Goal: Consume media (video, audio): Consume media (video, audio)

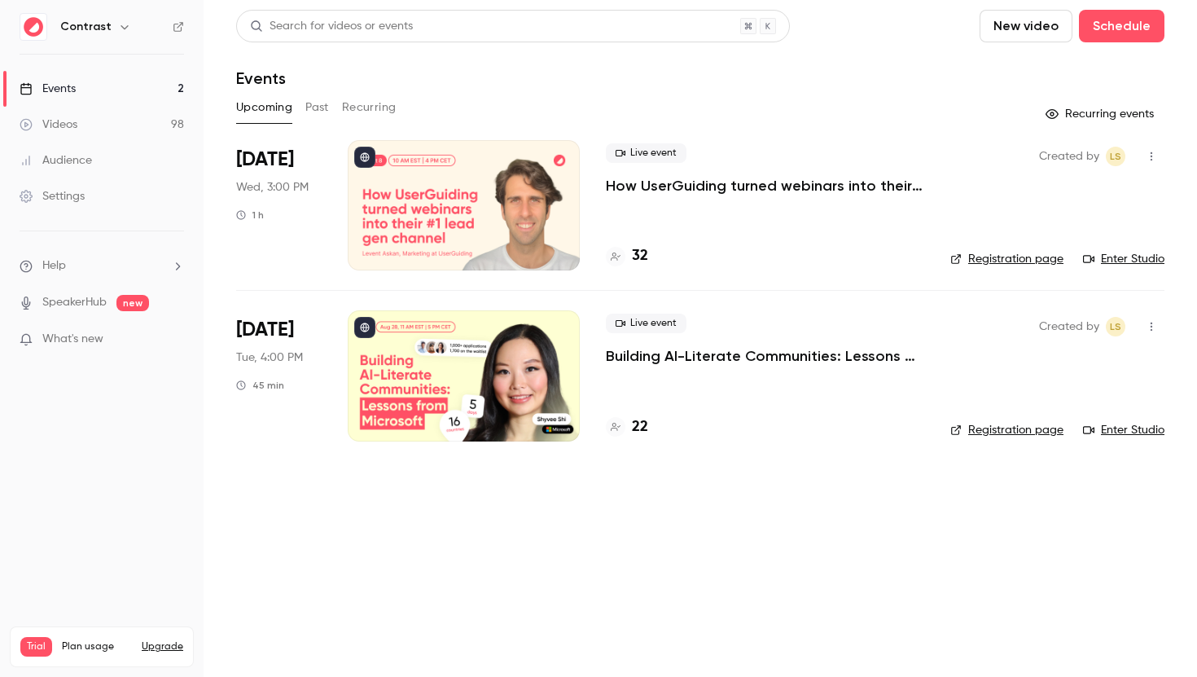
click at [221, 348] on main "Search for videos or events New video Schedule Events Upcoming Past Recurring R…" at bounding box center [700, 338] width 993 height 677
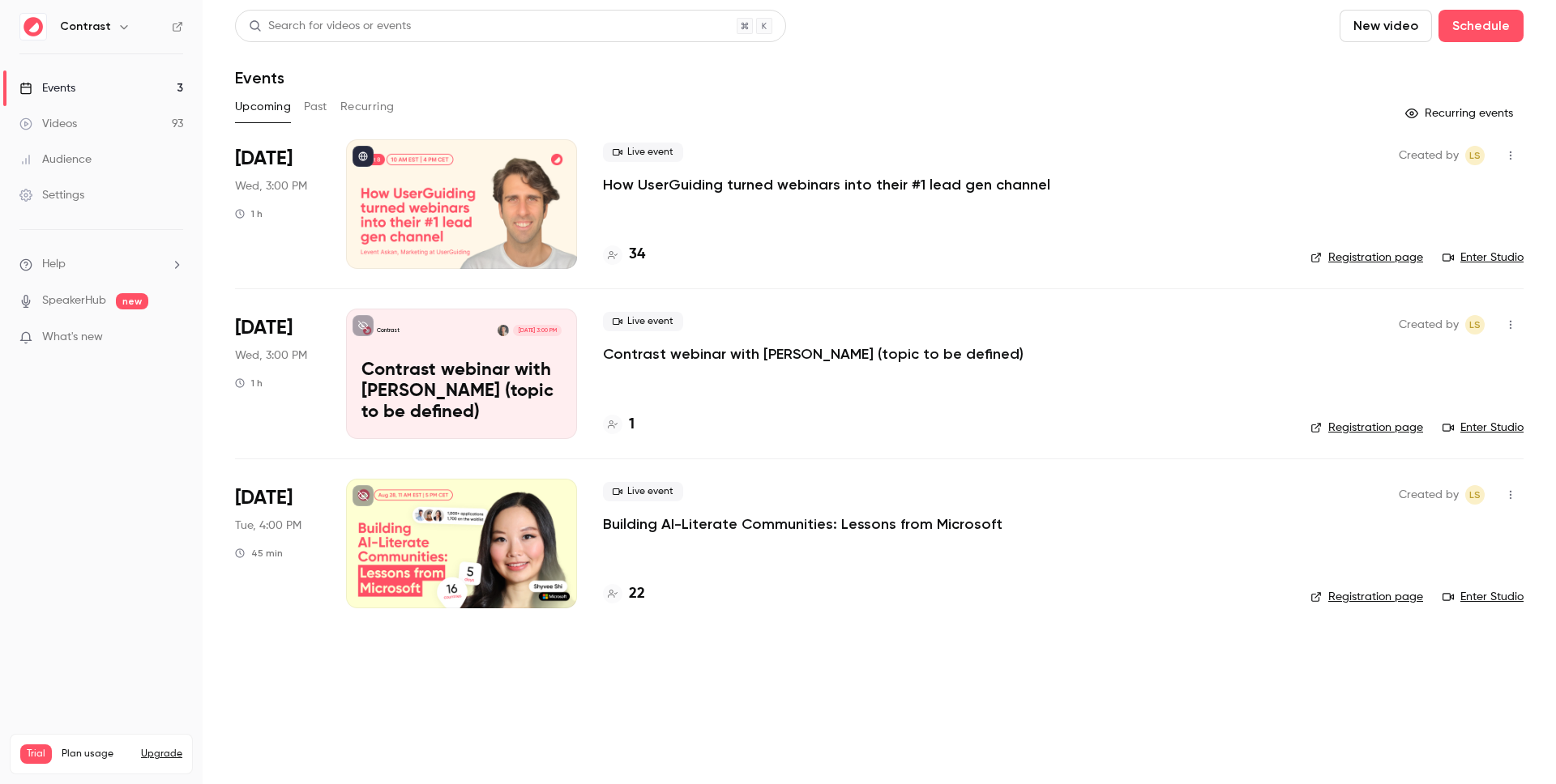
click at [1100, 225] on div "Live event How UserGuiding turned webinars into their #1 lead gen channel 34" at bounding box center [944, 204] width 682 height 129
click at [992, 180] on p "How UserGuiding turned webinars into their #1 lead gen channel" at bounding box center [826, 185] width 447 height 20
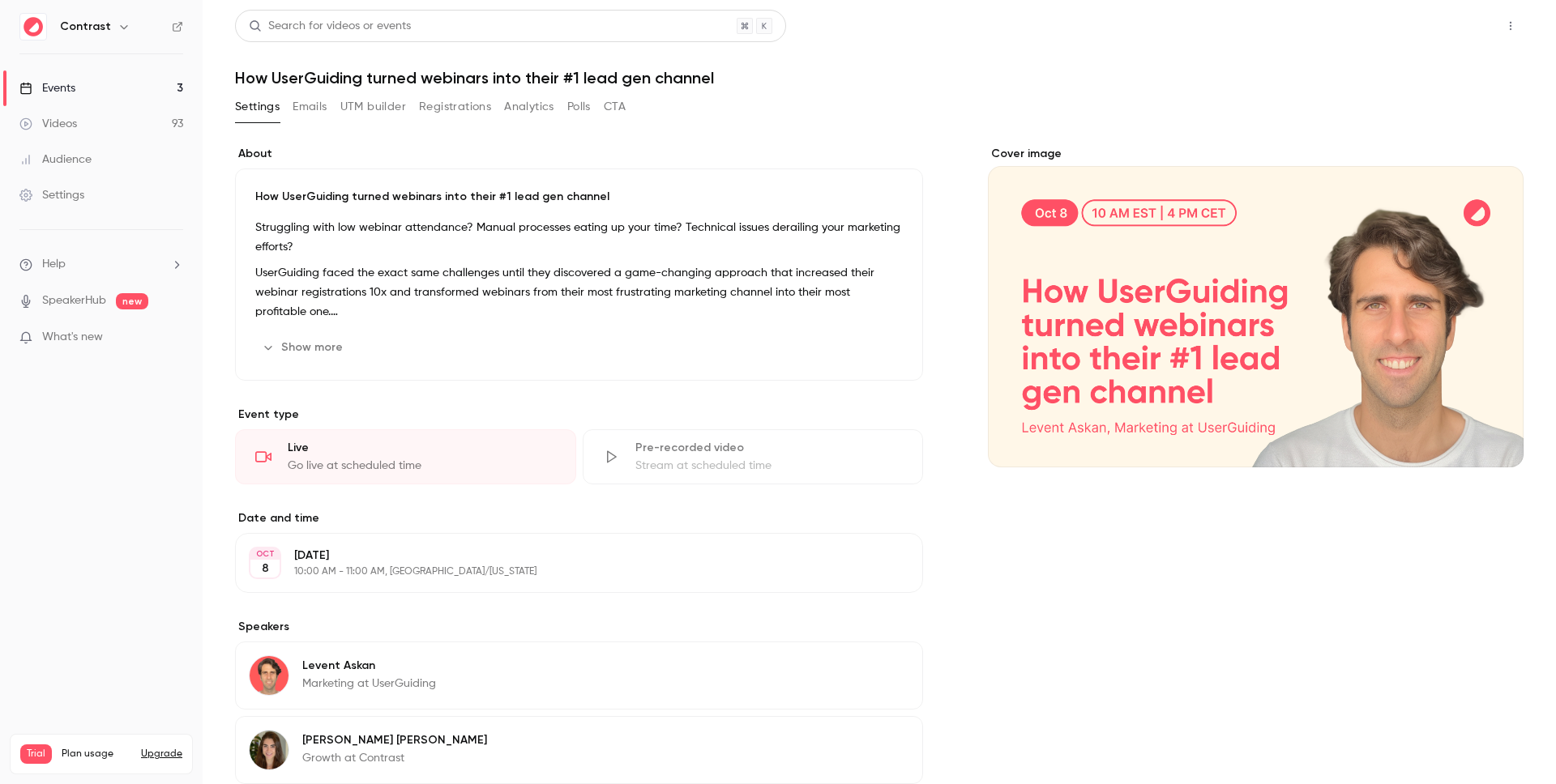
click at [1450, 28] on button "Share" at bounding box center [1452, 26] width 64 height 33
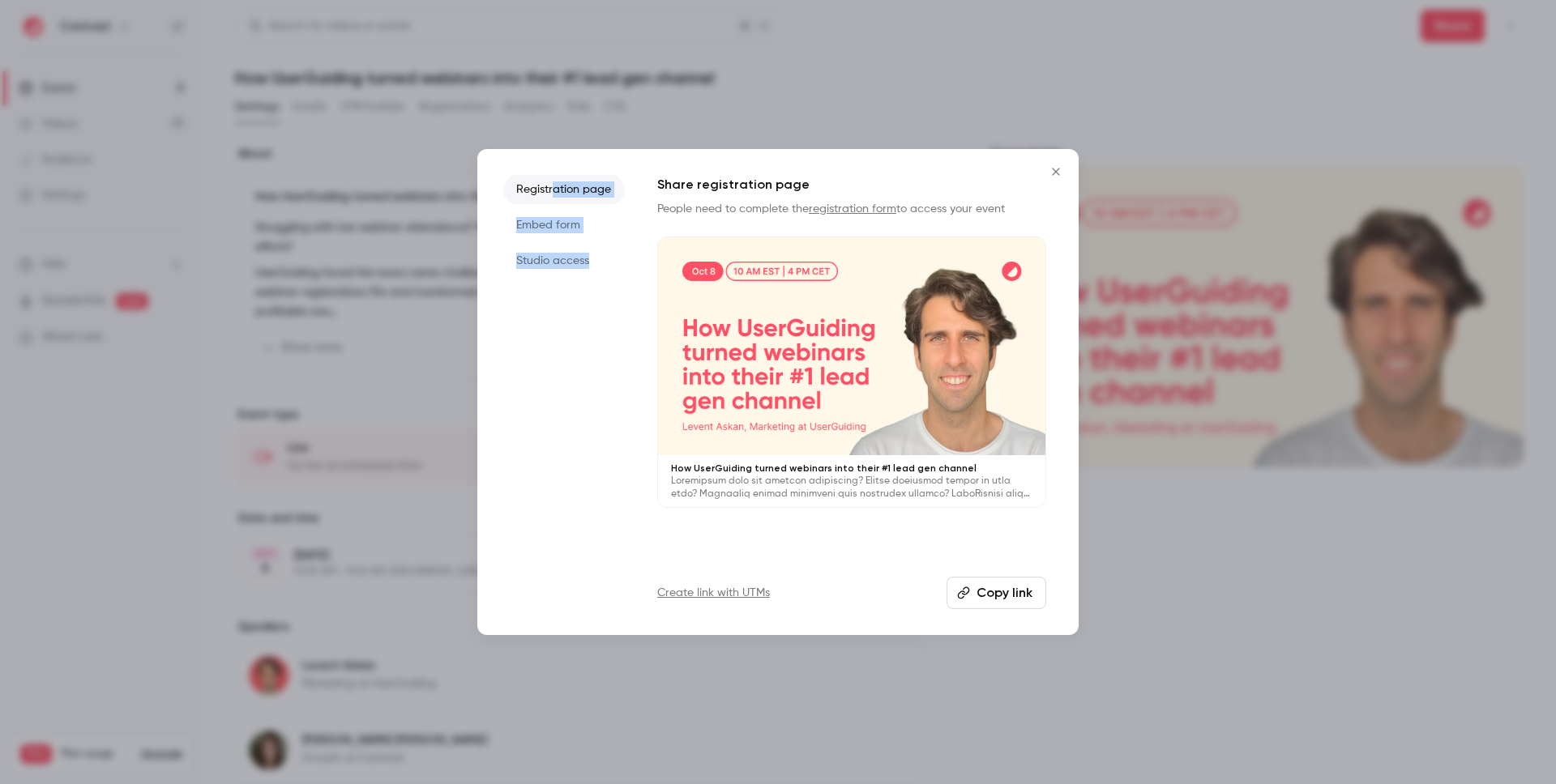
drag, startPoint x: 616, startPoint y: 296, endPoint x: 587, endPoint y: 242, distance: 61.3
click at [554, 191] on ul "Registration page Embed form Studio access" at bounding box center [564, 392] width 121 height 434
click at [603, 338] on ul "Registration page Embed form Studio access" at bounding box center [564, 392] width 121 height 434
click at [558, 233] on li "Embed form" at bounding box center [564, 225] width 121 height 29
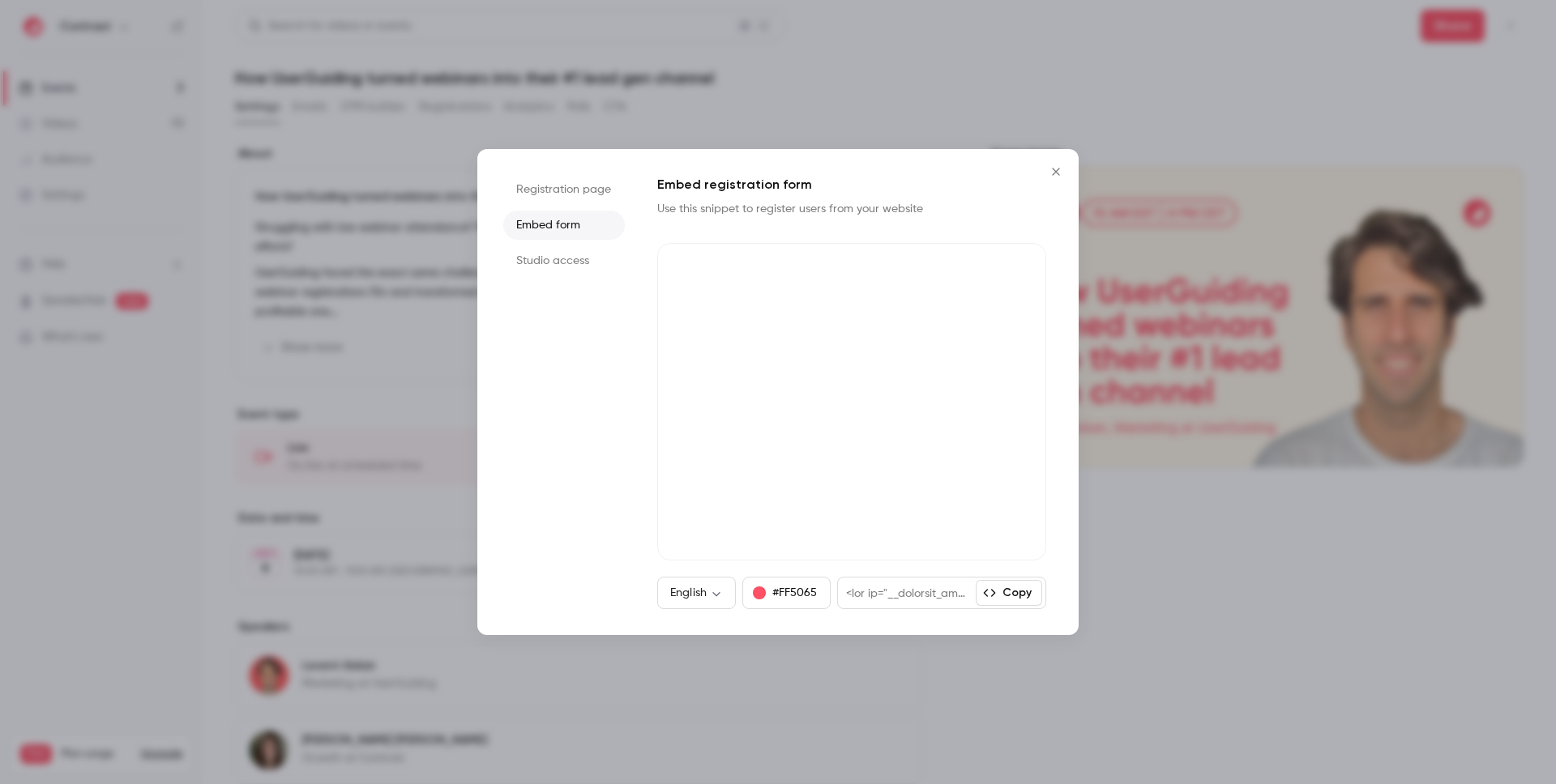
click at [560, 255] on li "Studio access" at bounding box center [564, 261] width 121 height 29
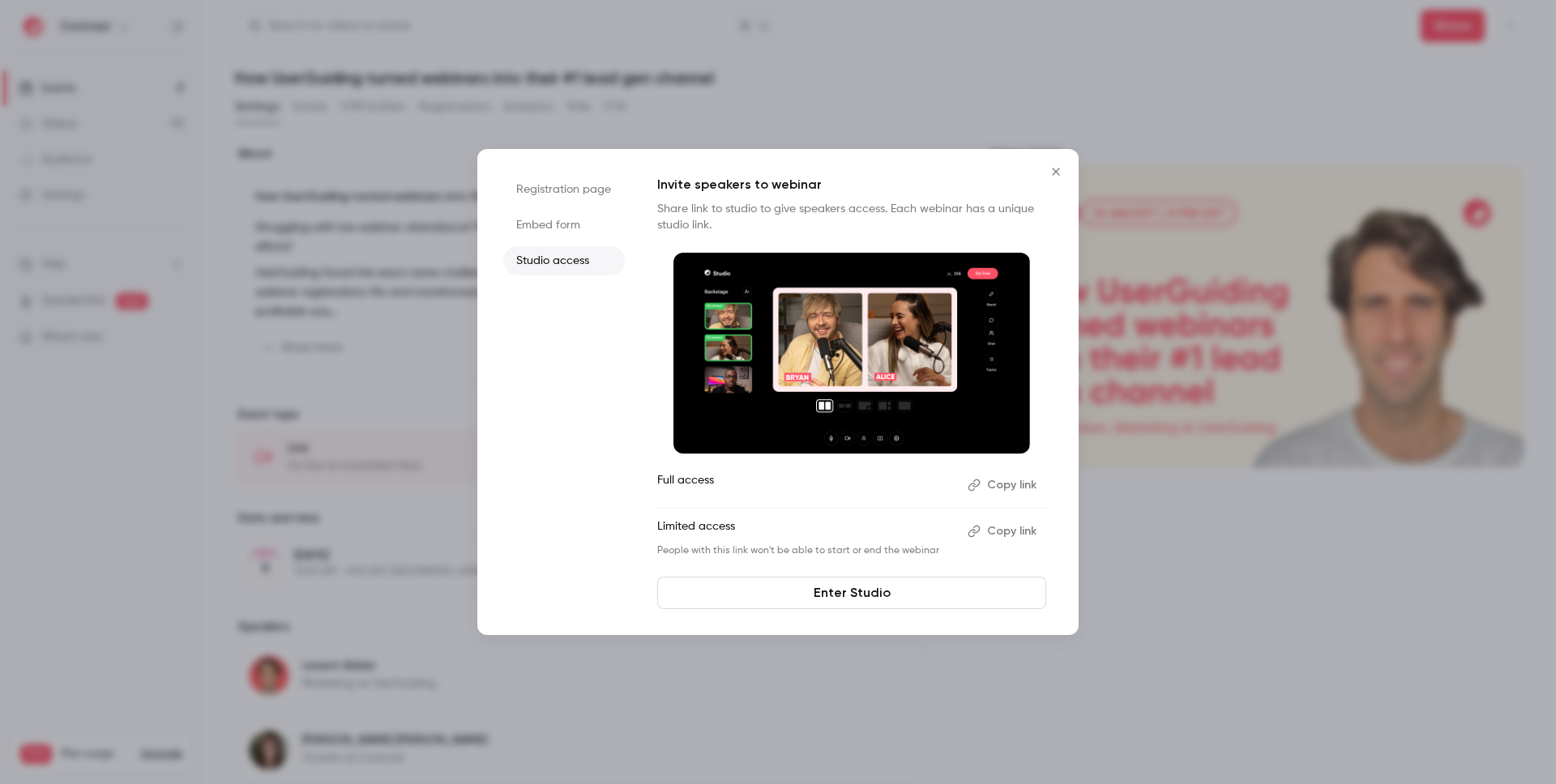
click at [564, 232] on li "Embed form" at bounding box center [564, 225] width 121 height 29
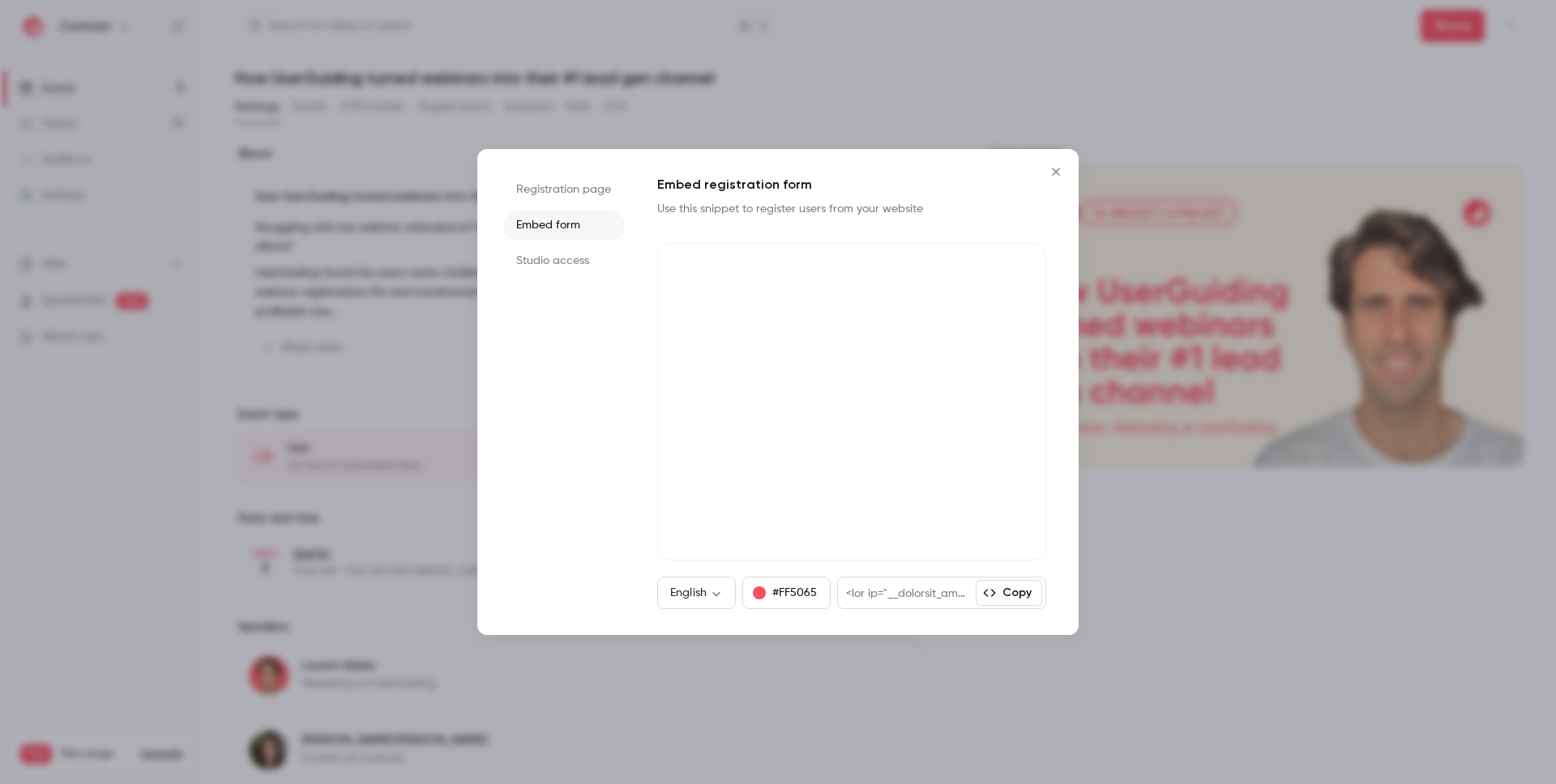
click at [567, 203] on li "Registration page" at bounding box center [564, 189] width 121 height 29
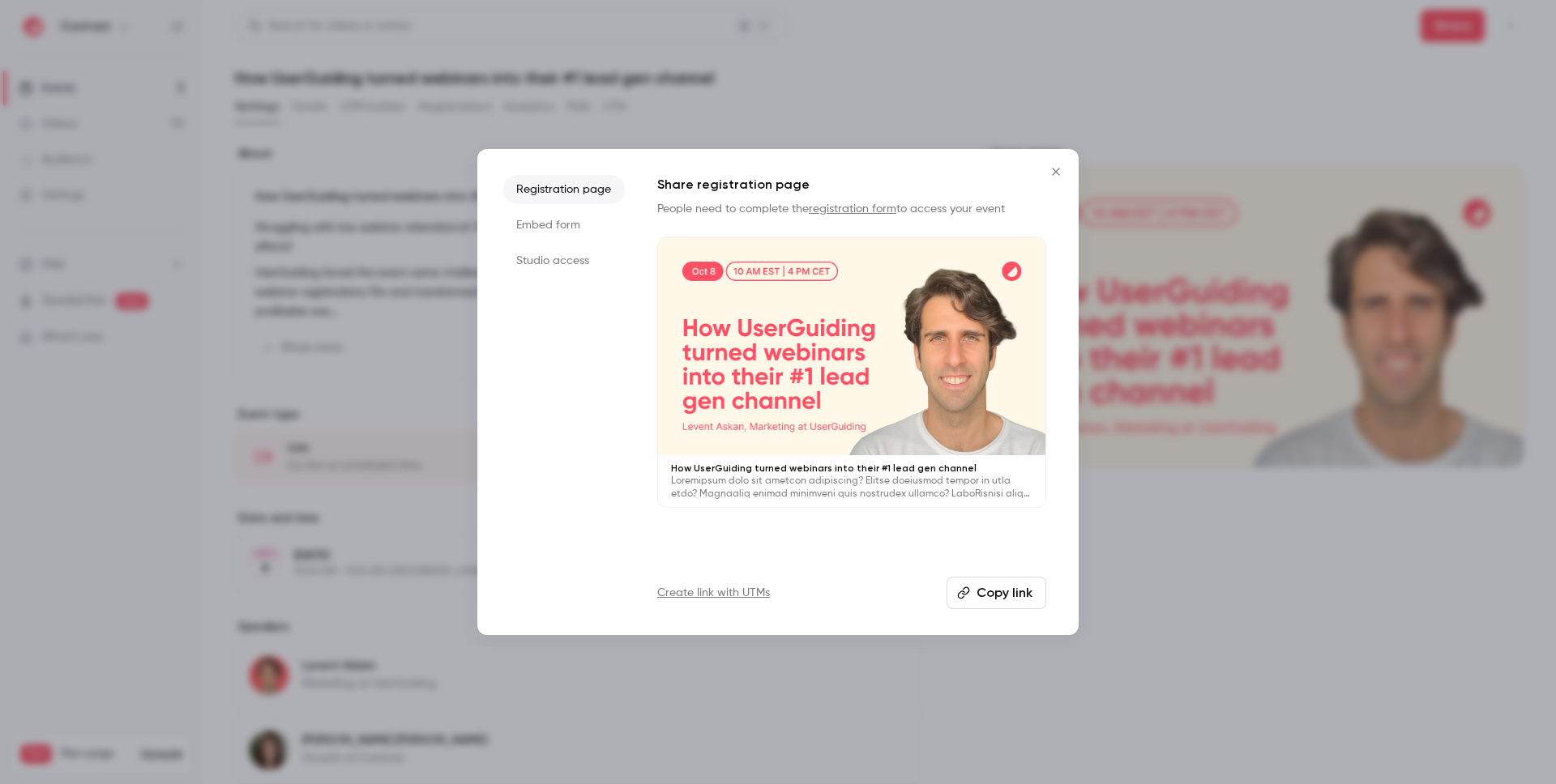
click at [560, 236] on li "Embed form" at bounding box center [564, 225] width 121 height 29
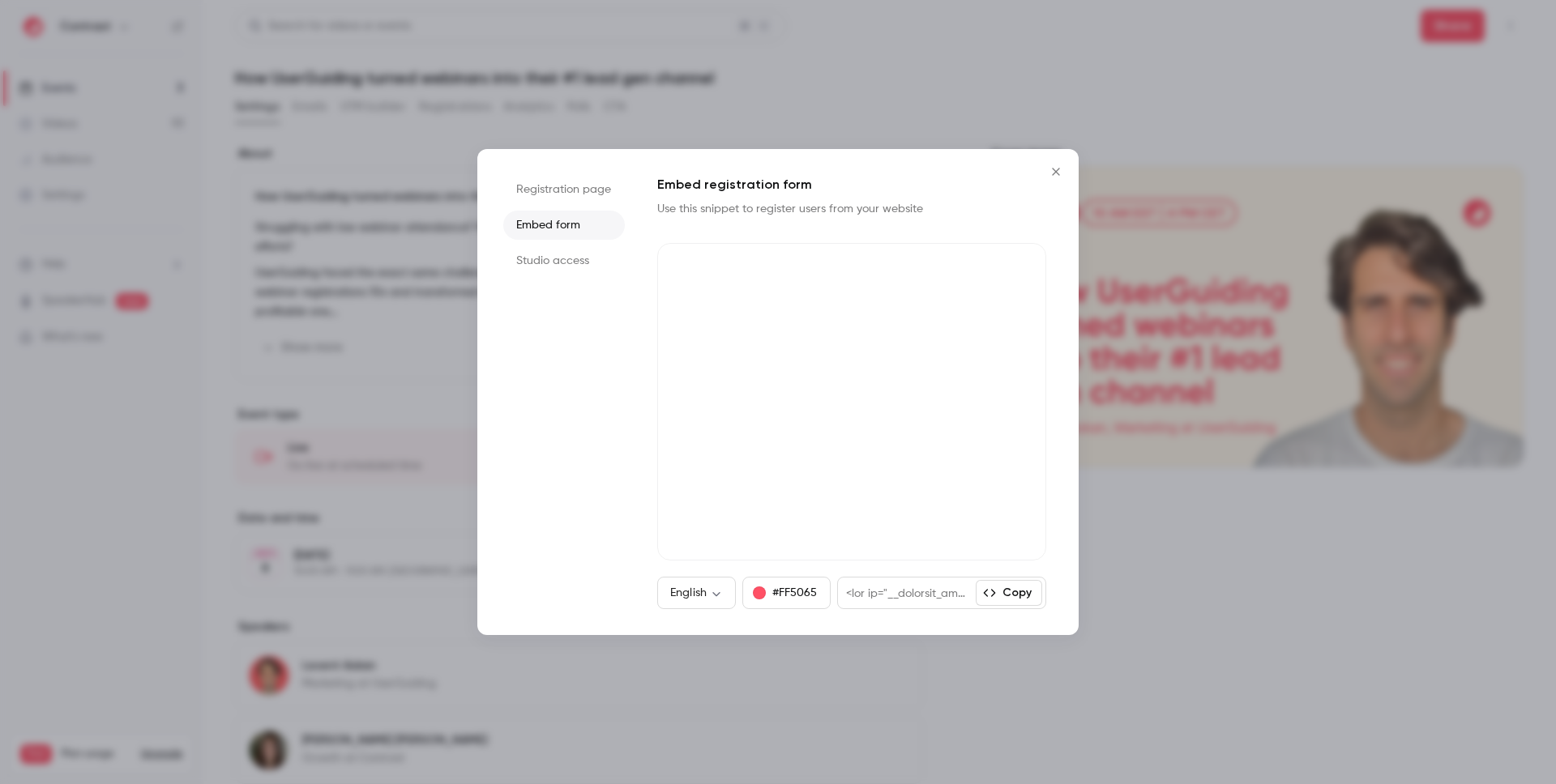
click at [566, 258] on li "Studio access" at bounding box center [564, 261] width 121 height 29
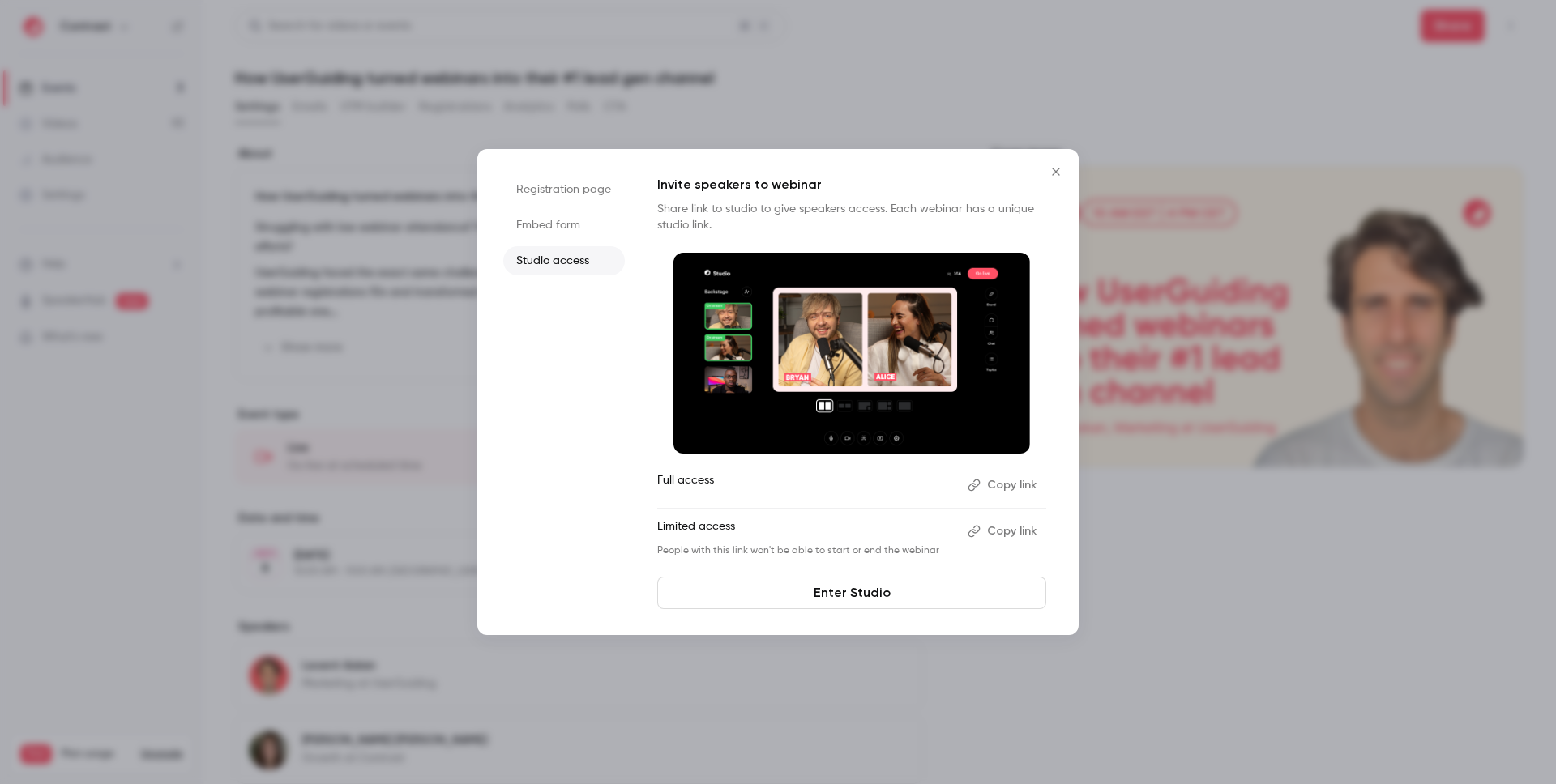
click at [576, 194] on li "Registration page" at bounding box center [564, 189] width 121 height 29
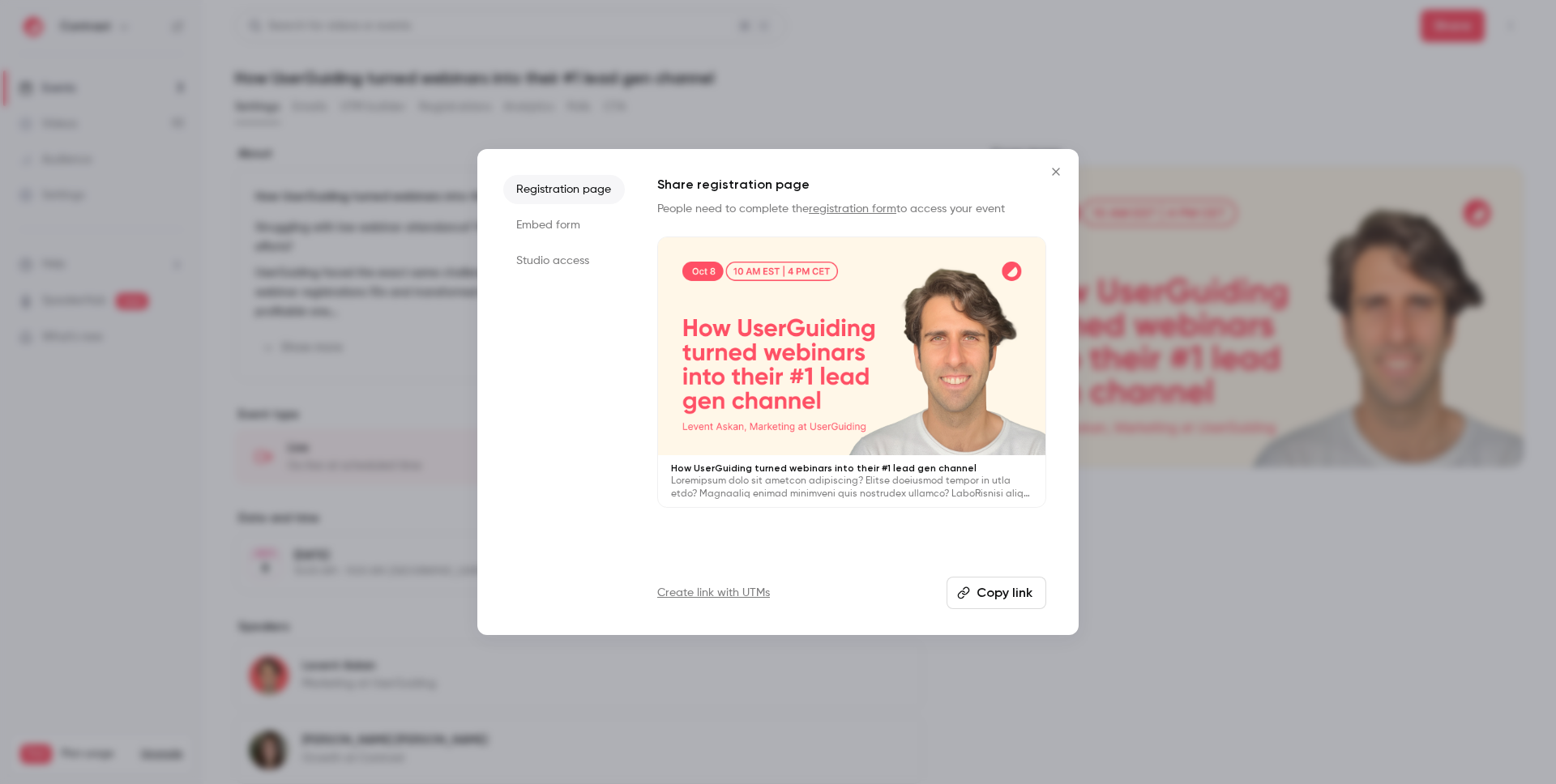
drag, startPoint x: 561, startPoint y: 232, endPoint x: 620, endPoint y: 230, distance: 59.0
click at [561, 232] on li "Embed form" at bounding box center [564, 225] width 121 height 29
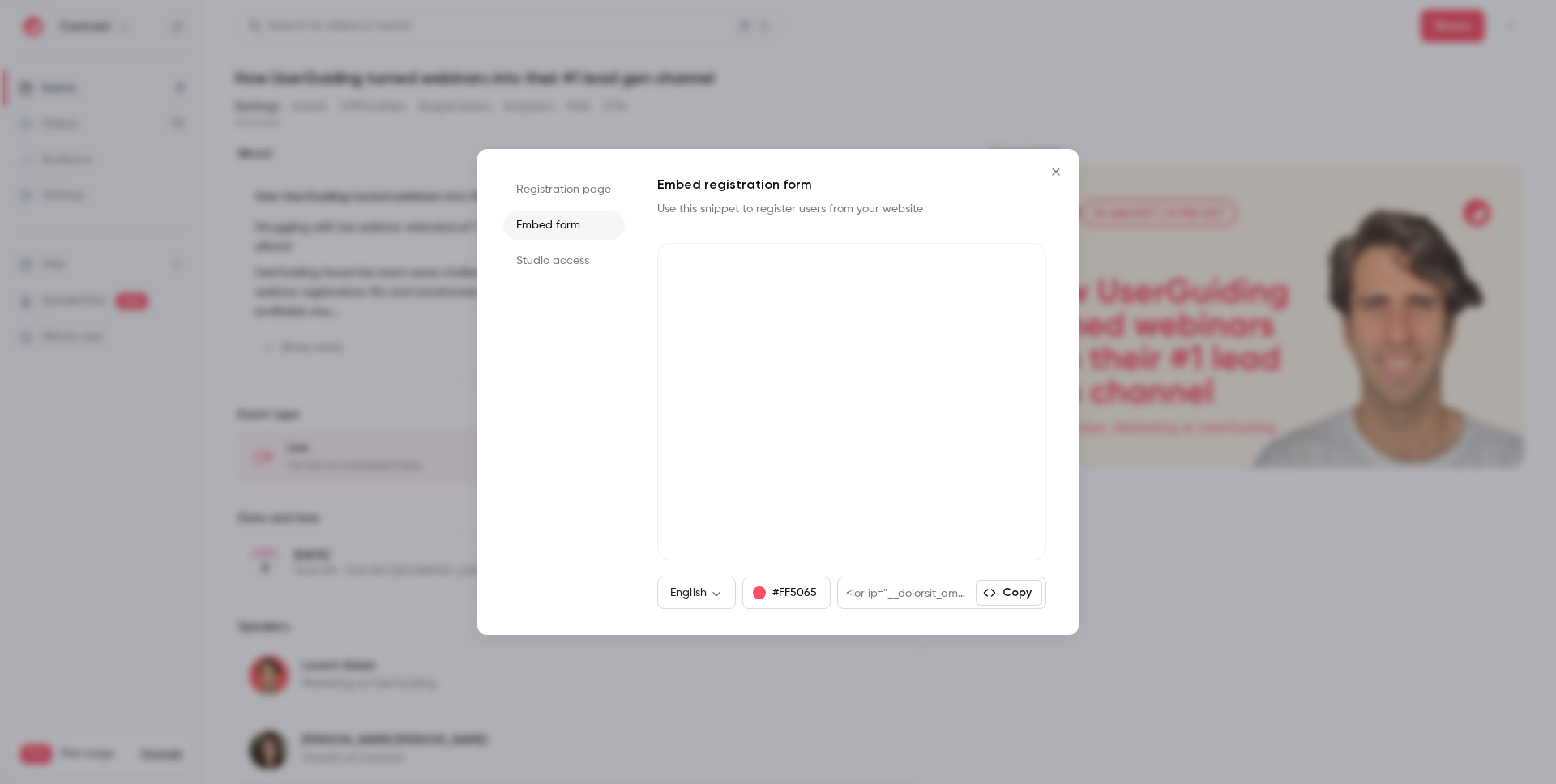
click at [1055, 176] on icon "Close" at bounding box center [1056, 171] width 20 height 13
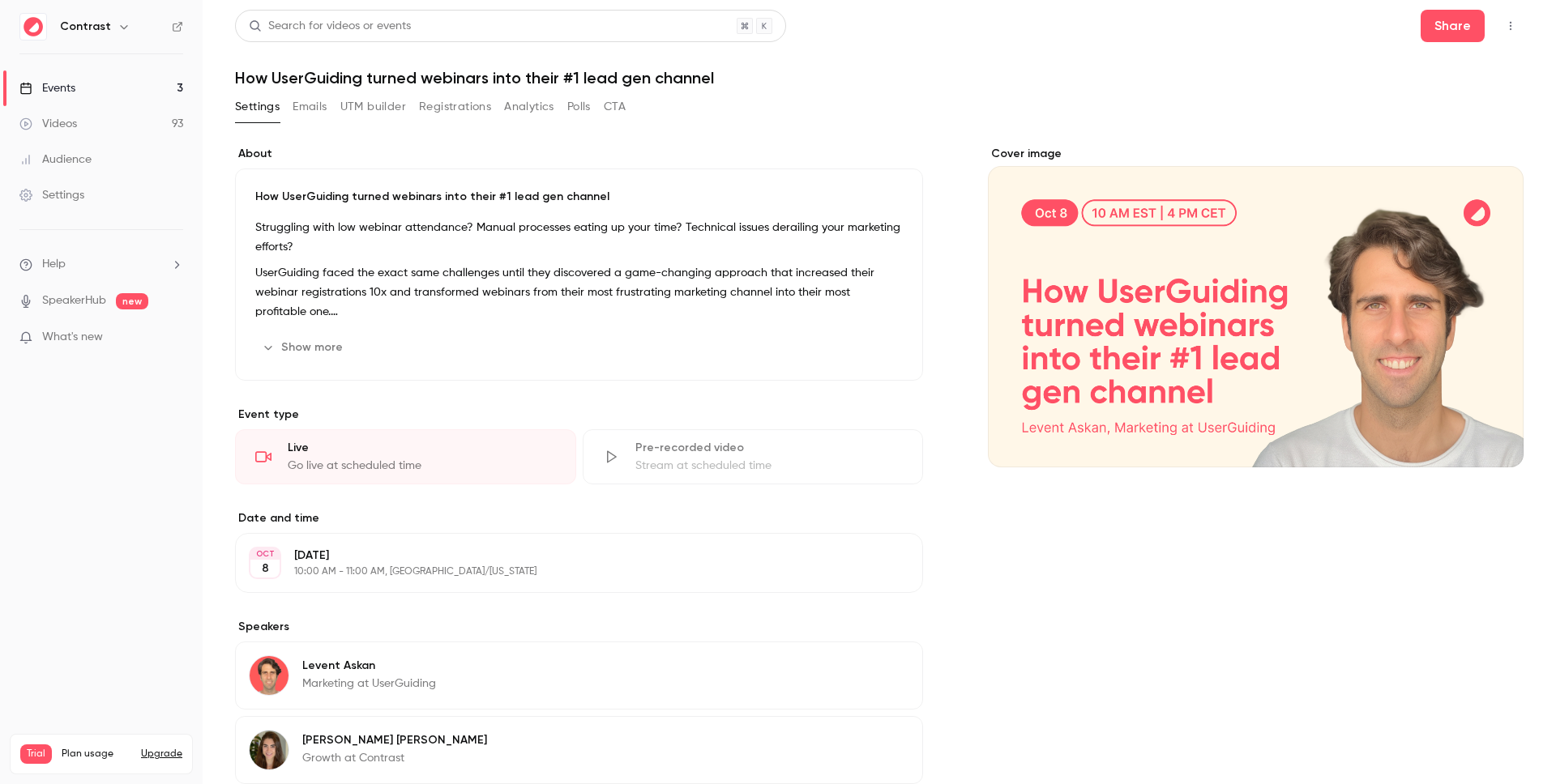
click at [94, 94] on link "Events 3" at bounding box center [102, 89] width 203 height 36
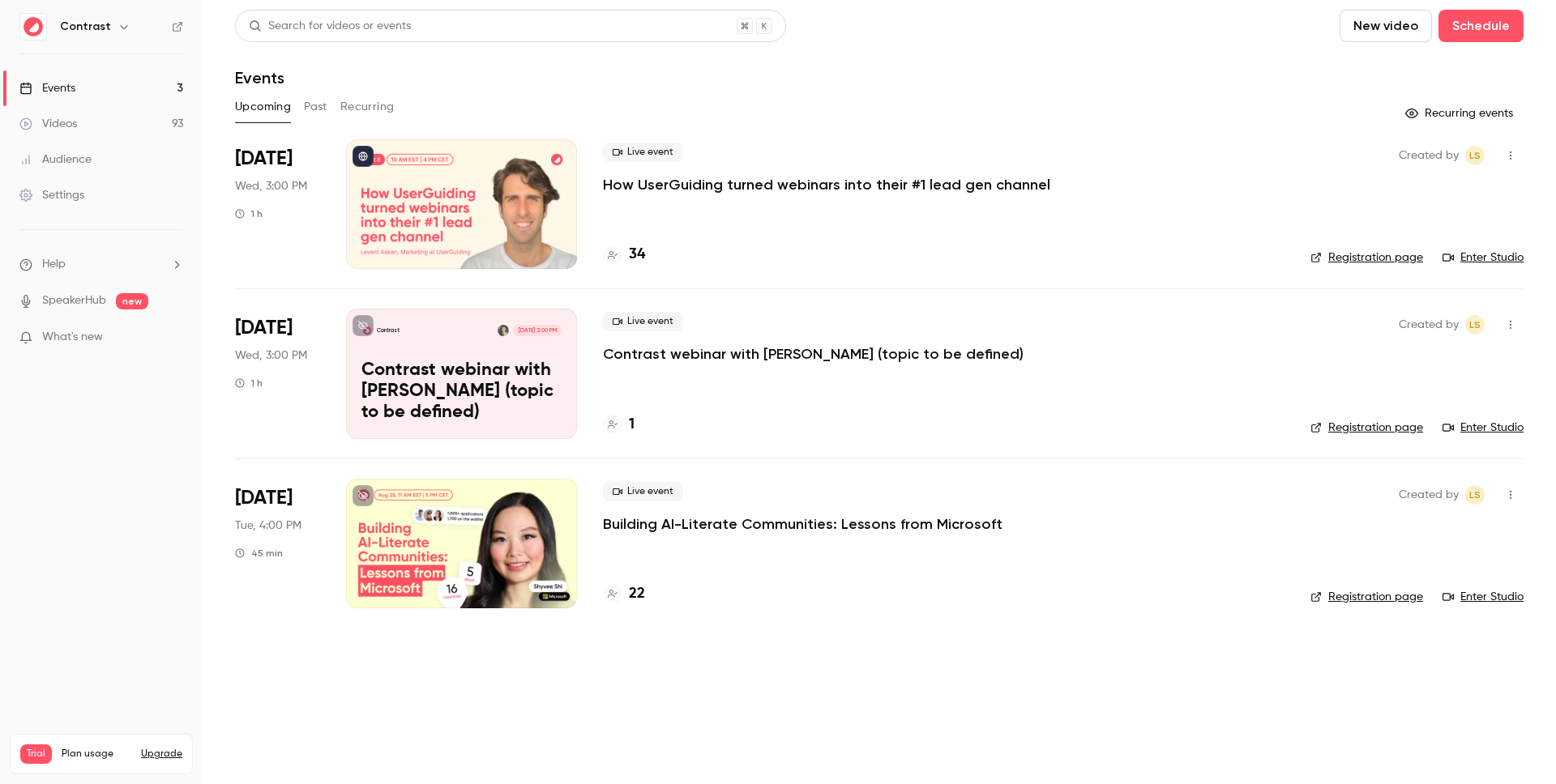
click at [1102, 206] on div "Live event How UserGuiding turned webinars into their #1 lead gen channel 34" at bounding box center [944, 204] width 682 height 129
click at [949, 192] on p "How UserGuiding turned webinars into their #1 lead gen channel" at bounding box center [826, 185] width 447 height 20
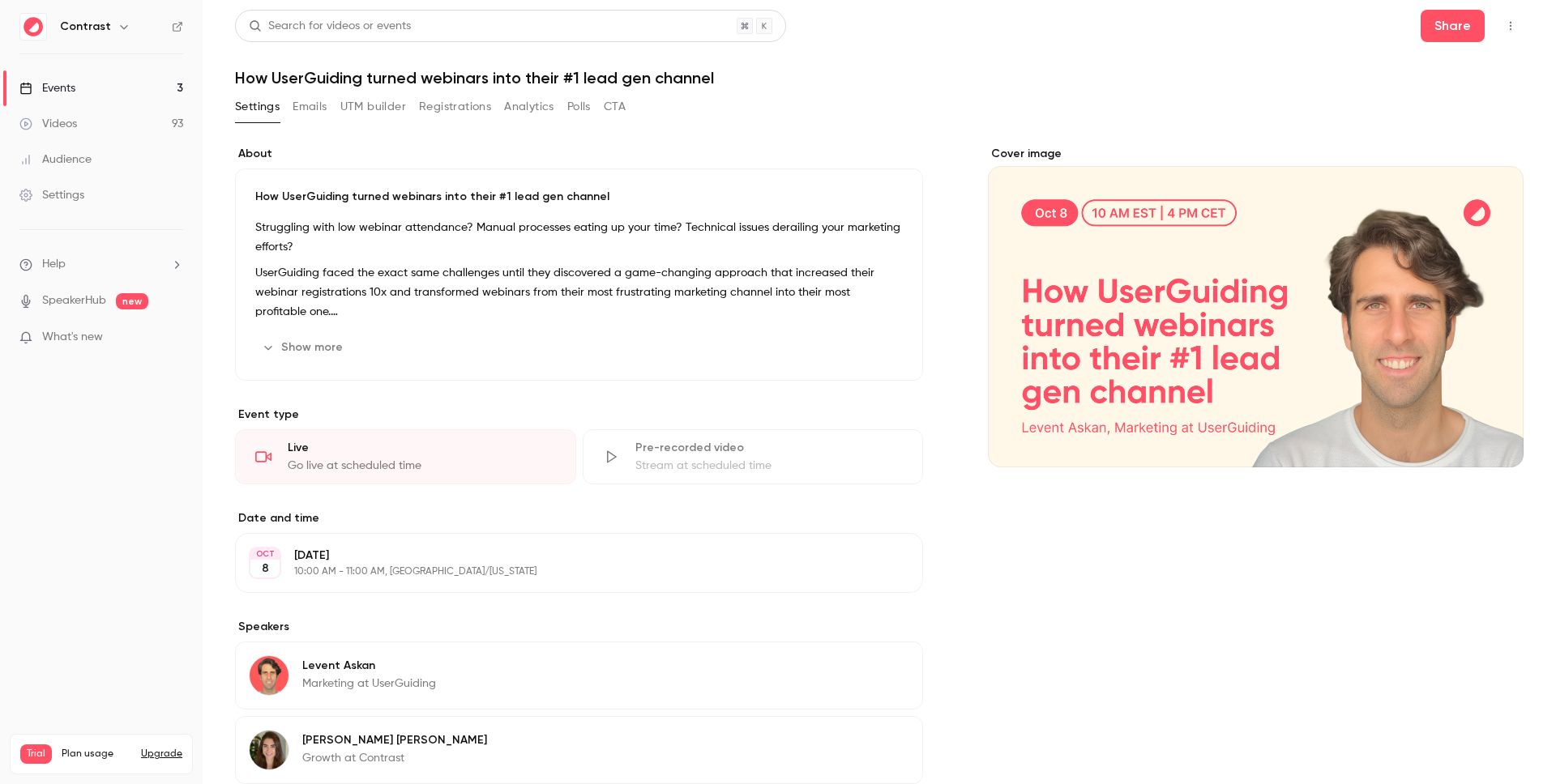
click at [1476, 46] on header "Search for videos or events Share How UserGuiding turned webinars into their #1…" at bounding box center [879, 49] width 1289 height 78
click at [1450, 41] on button "Share" at bounding box center [1452, 26] width 64 height 33
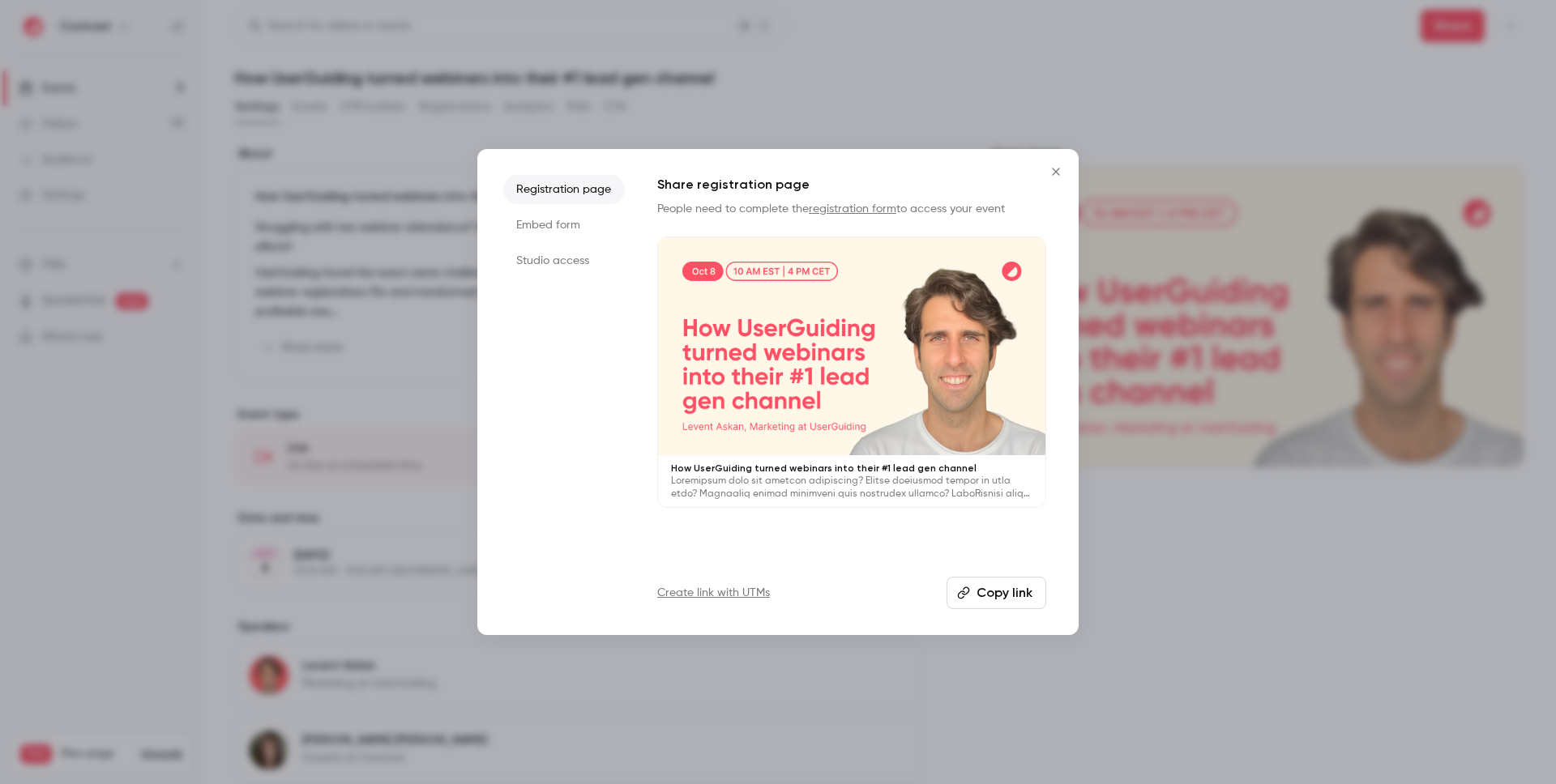
drag, startPoint x: 1174, startPoint y: 686, endPoint x: 443, endPoint y: 165, distance: 897.7
click at [443, 165] on div at bounding box center [778, 392] width 1556 height 784
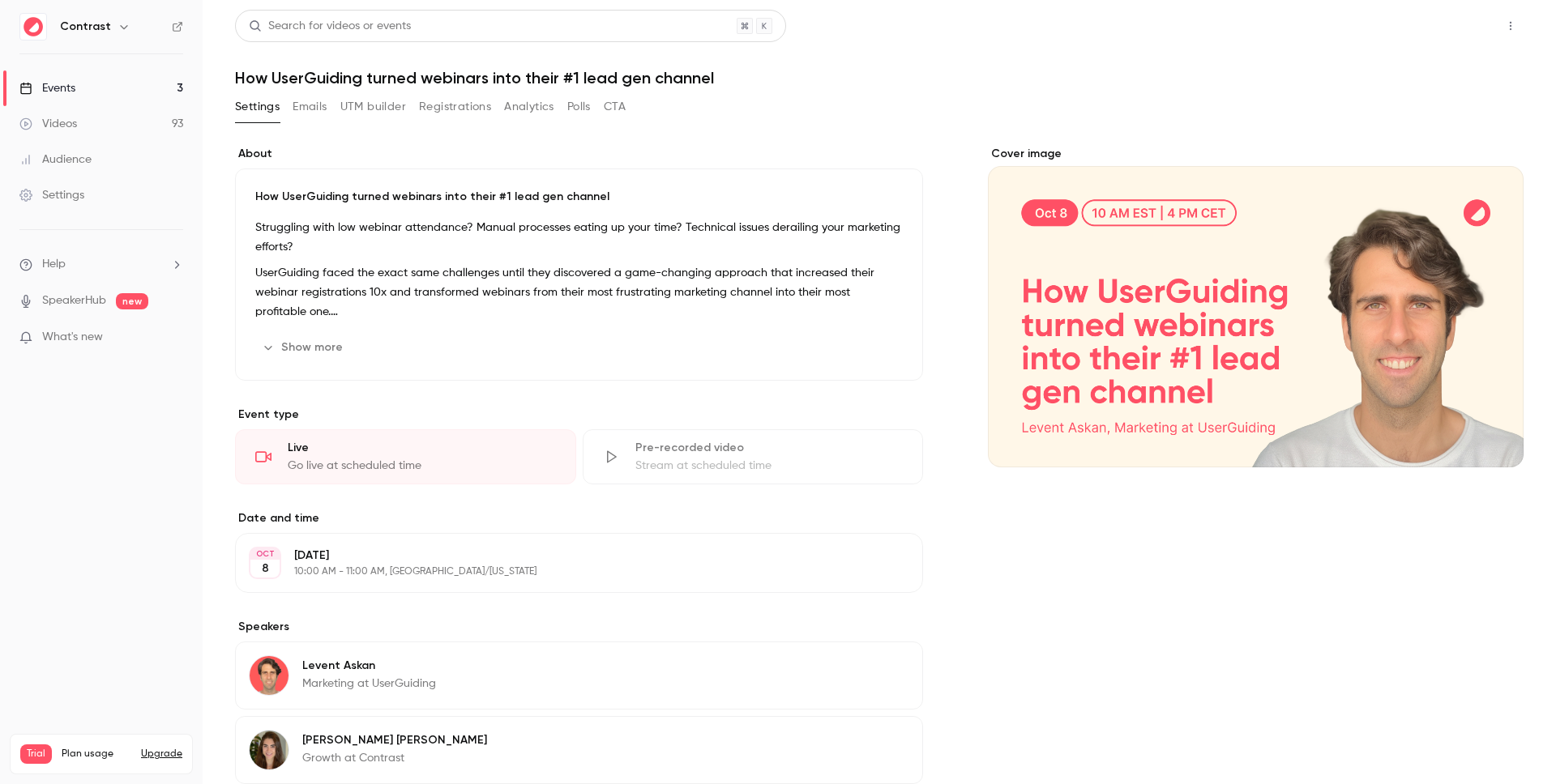
click at [1447, 32] on button "Share" at bounding box center [1452, 26] width 64 height 33
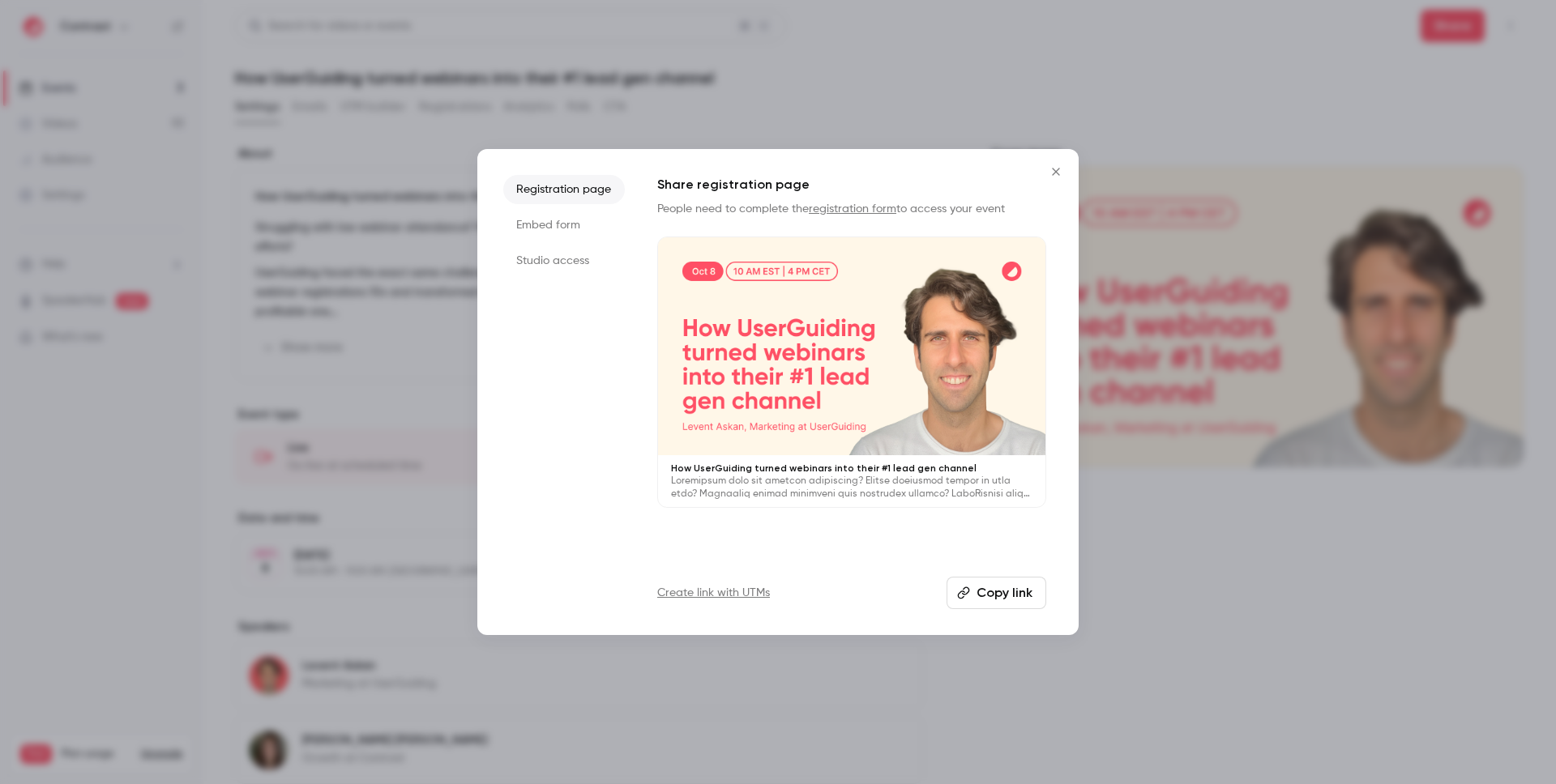
click at [1053, 175] on icon "Close" at bounding box center [1056, 171] width 20 height 13
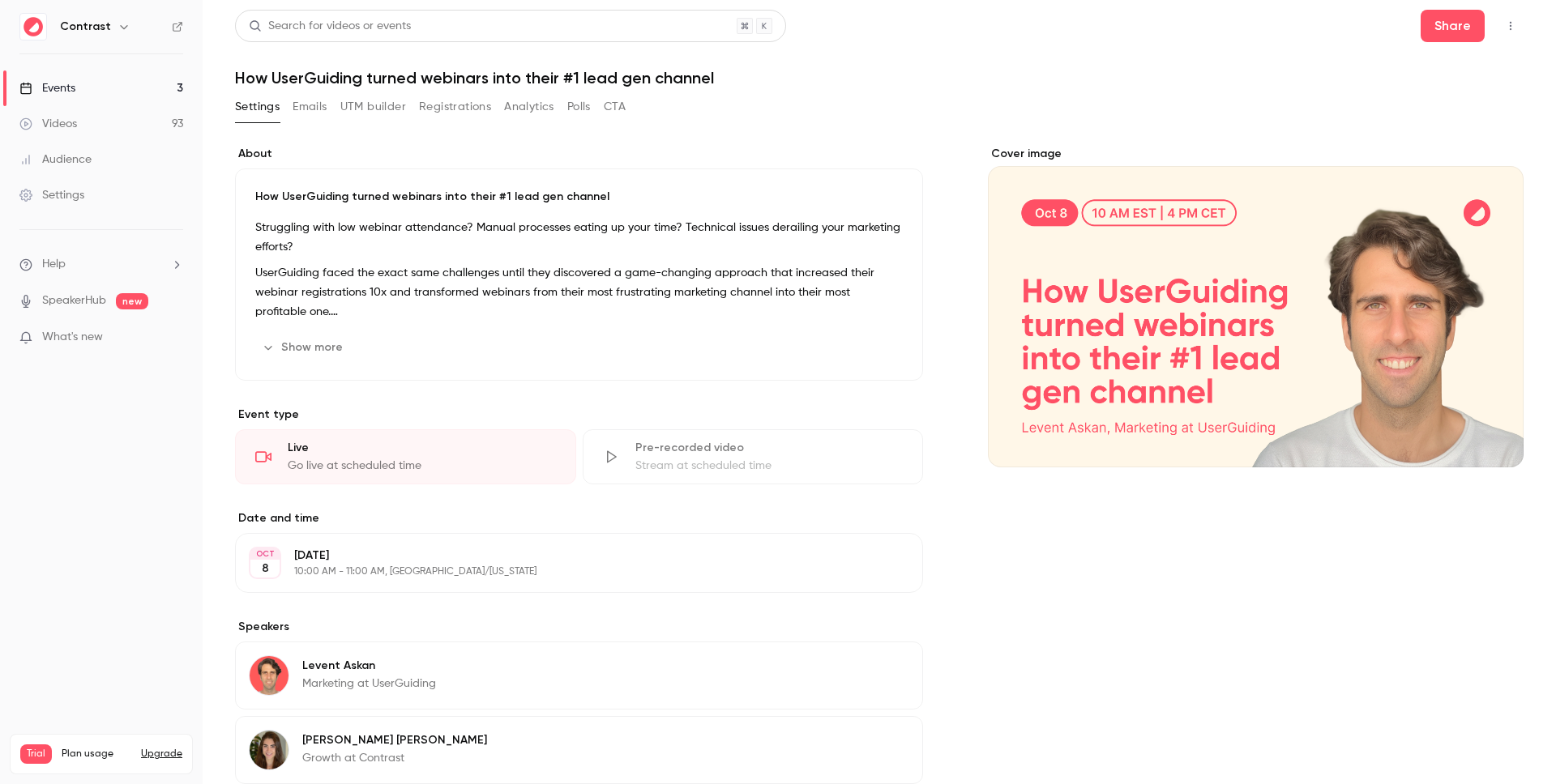
click at [88, 85] on link "Events 3" at bounding box center [102, 89] width 203 height 36
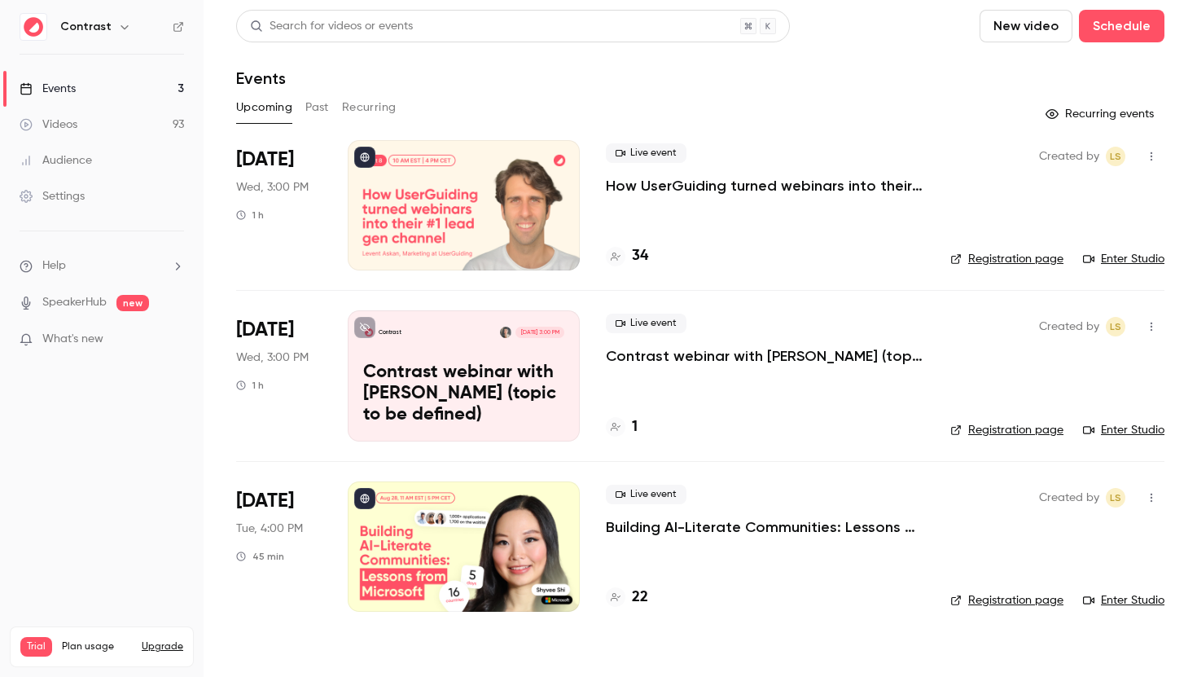
click at [56, 128] on div "Videos" at bounding box center [49, 124] width 58 height 16
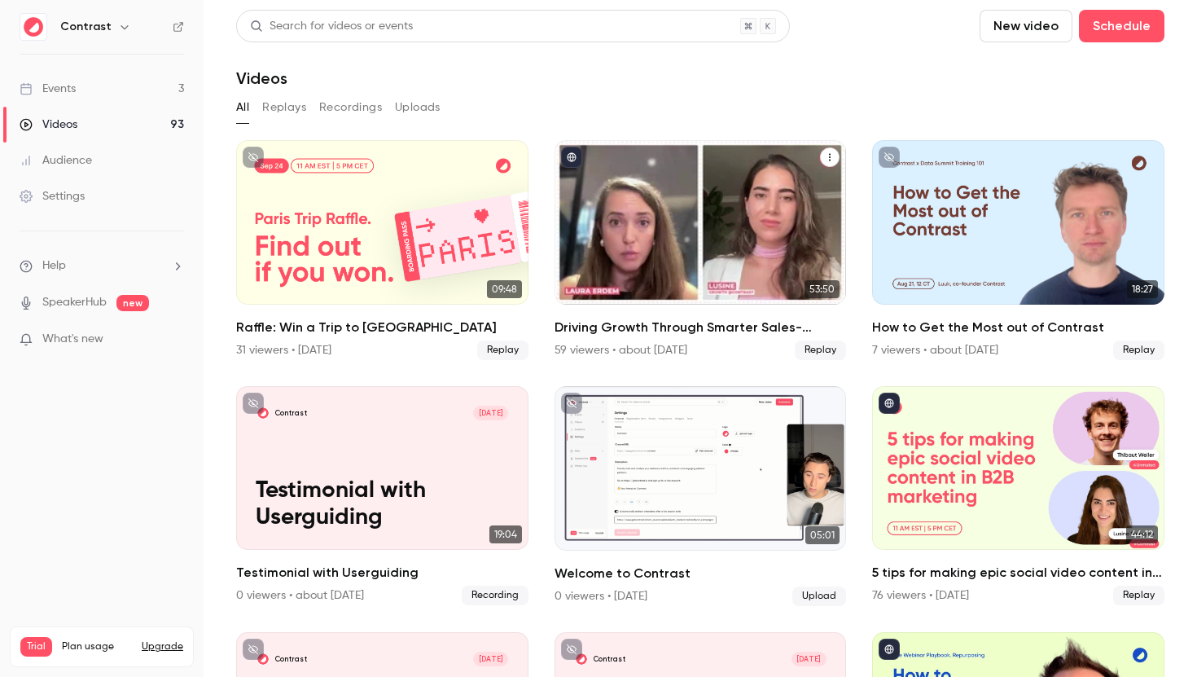
click at [743, 322] on h2 "Driving Growth Through Smarter Sales-Marketing Collaboration" at bounding box center [700, 328] width 292 height 20
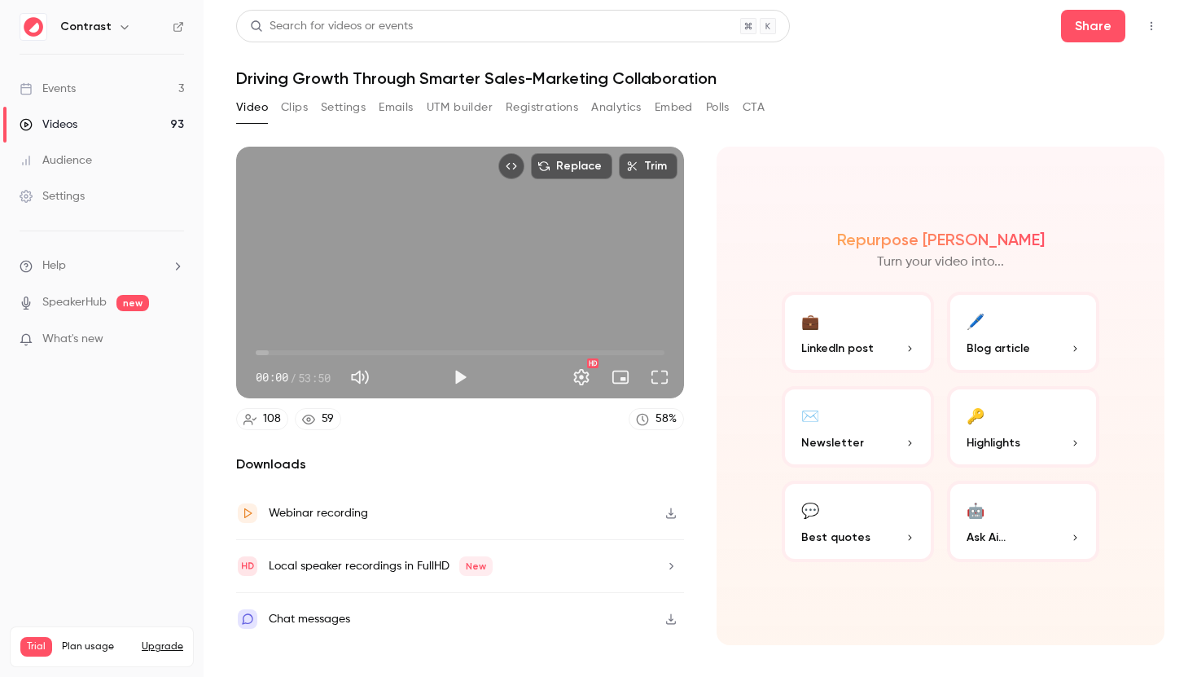
click at [294, 110] on button "Clips" at bounding box center [294, 107] width 27 height 26
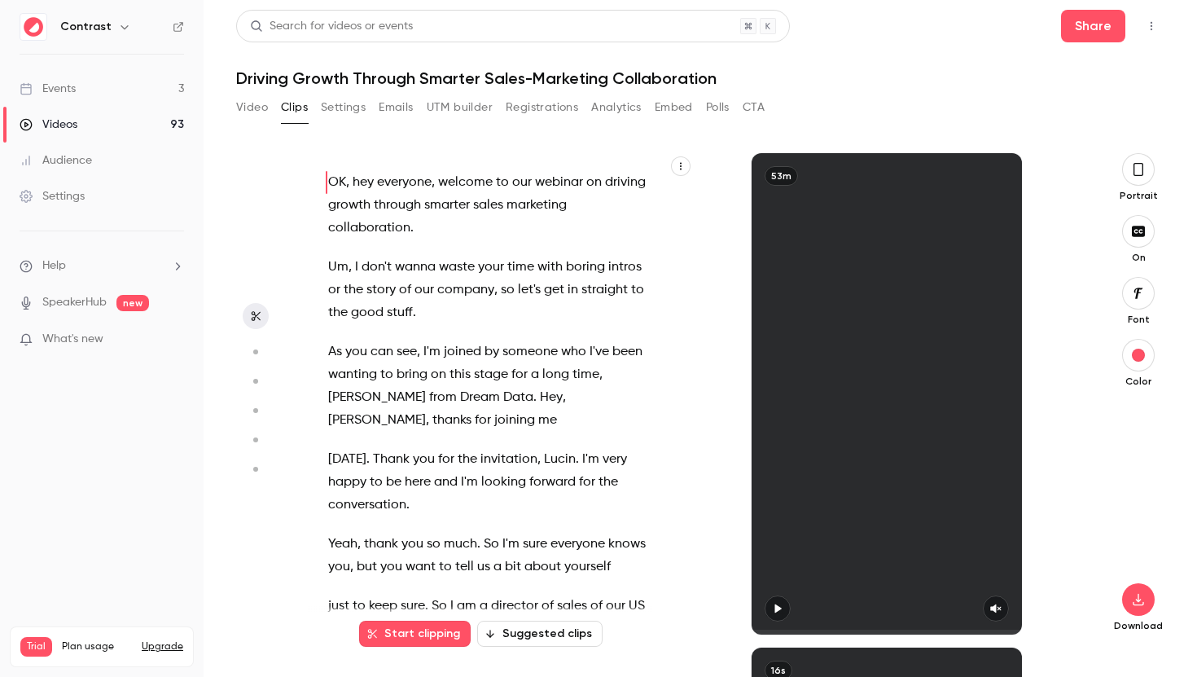
click at [684, 170] on icon "button" at bounding box center [681, 166] width 10 height 10
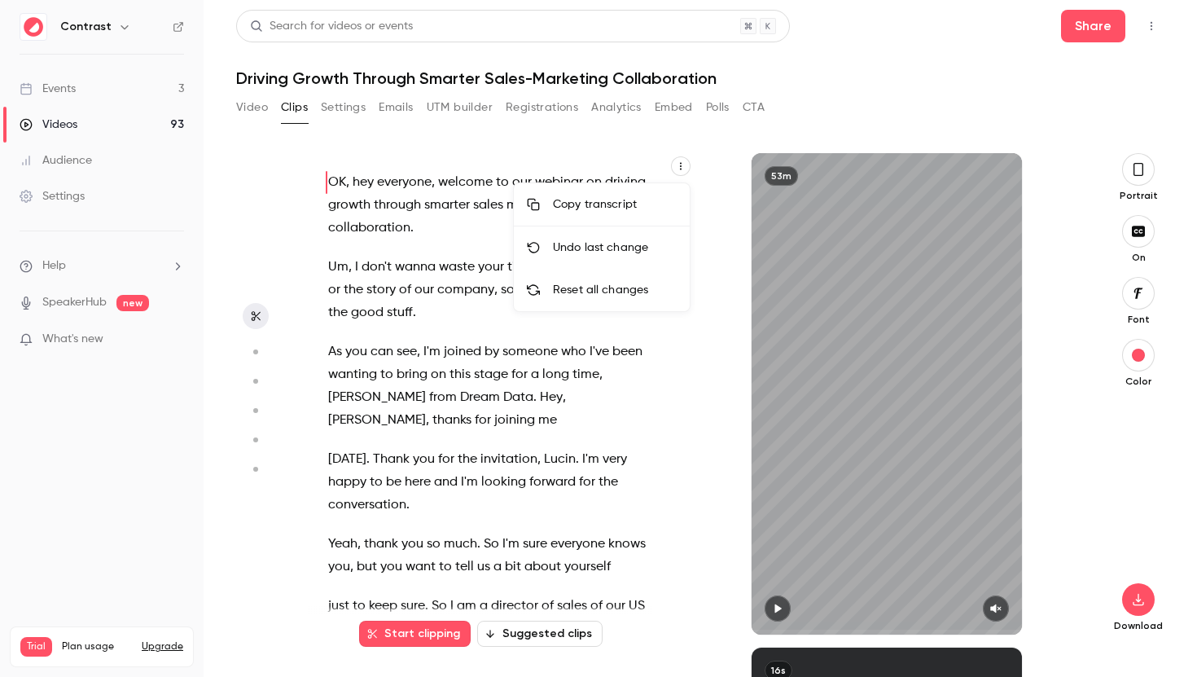
click at [639, 205] on div "Copy transcript" at bounding box center [615, 204] width 124 height 16
drag, startPoint x: 726, startPoint y: 166, endPoint x: 656, endPoint y: 149, distance: 72.1
click at [723, 165] on div "53m" at bounding box center [887, 393] width 386 height 481
click at [677, 164] on icon "button" at bounding box center [681, 166] width 10 height 10
click at [149, 81] on div at bounding box center [598, 338] width 1197 height 677
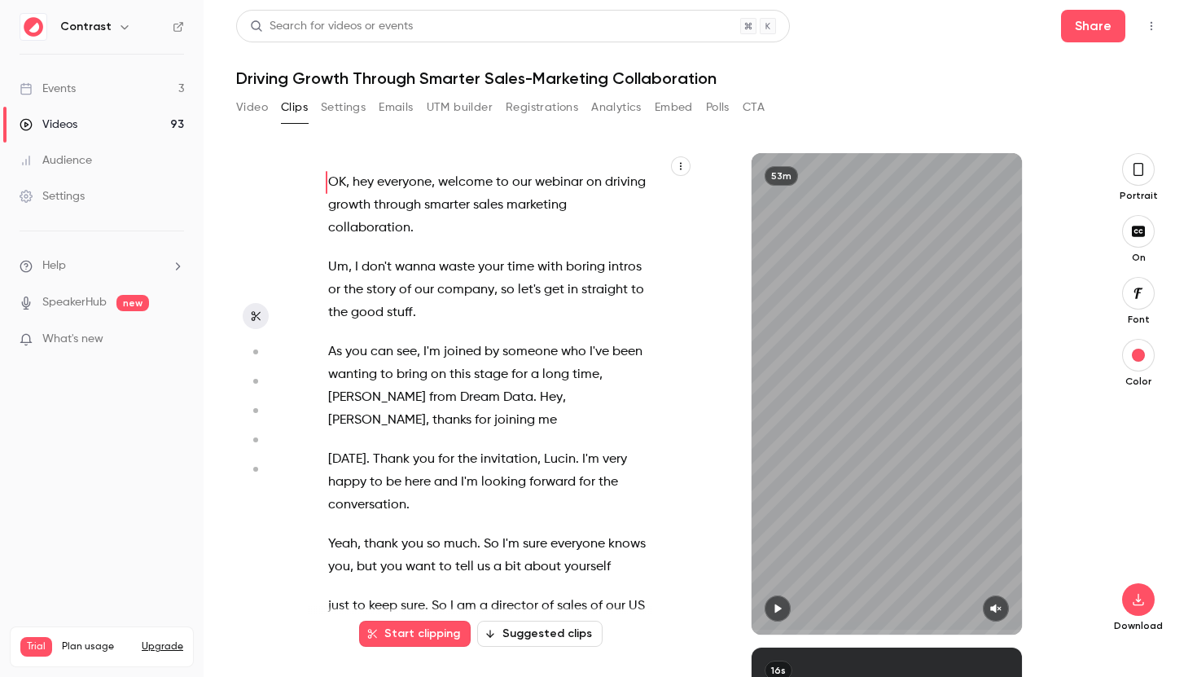
click at [158, 92] on link "Events 3" at bounding box center [102, 89] width 204 height 36
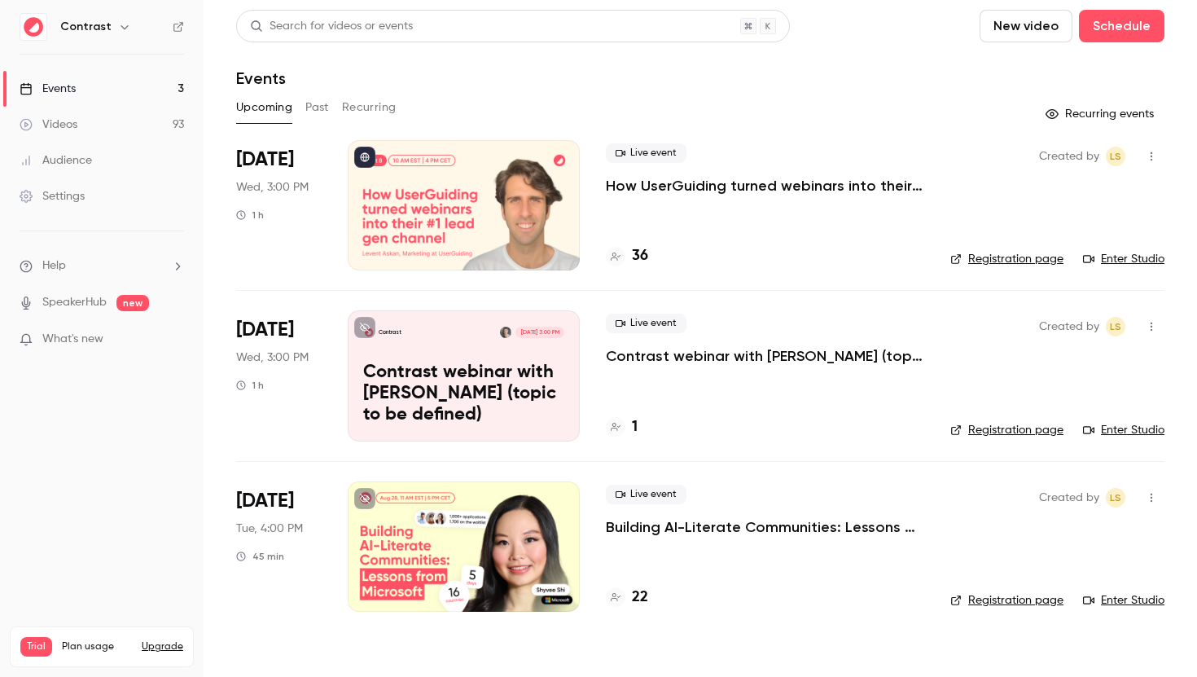
drag, startPoint x: 795, startPoint y: 182, endPoint x: 777, endPoint y: 174, distance: 20.4
click at [795, 182] on p "How UserGuiding turned webinars into their #1 lead gen channel" at bounding box center [765, 186] width 318 height 20
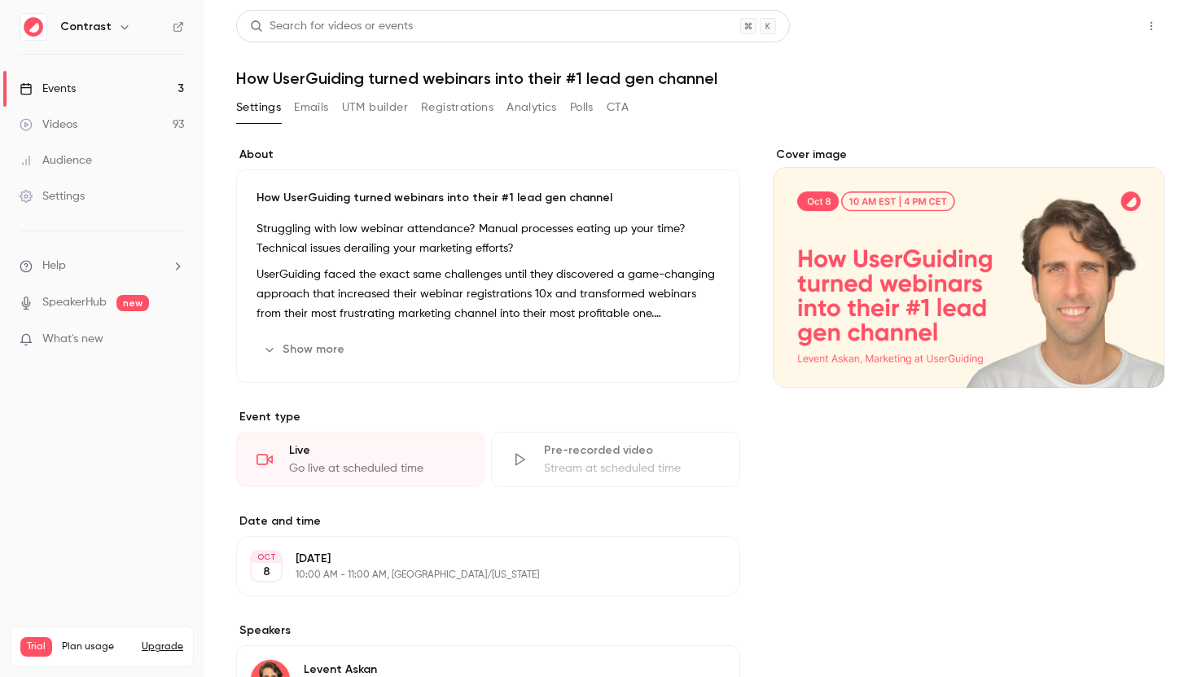
click at [1088, 26] on button "Share" at bounding box center [1093, 26] width 64 height 33
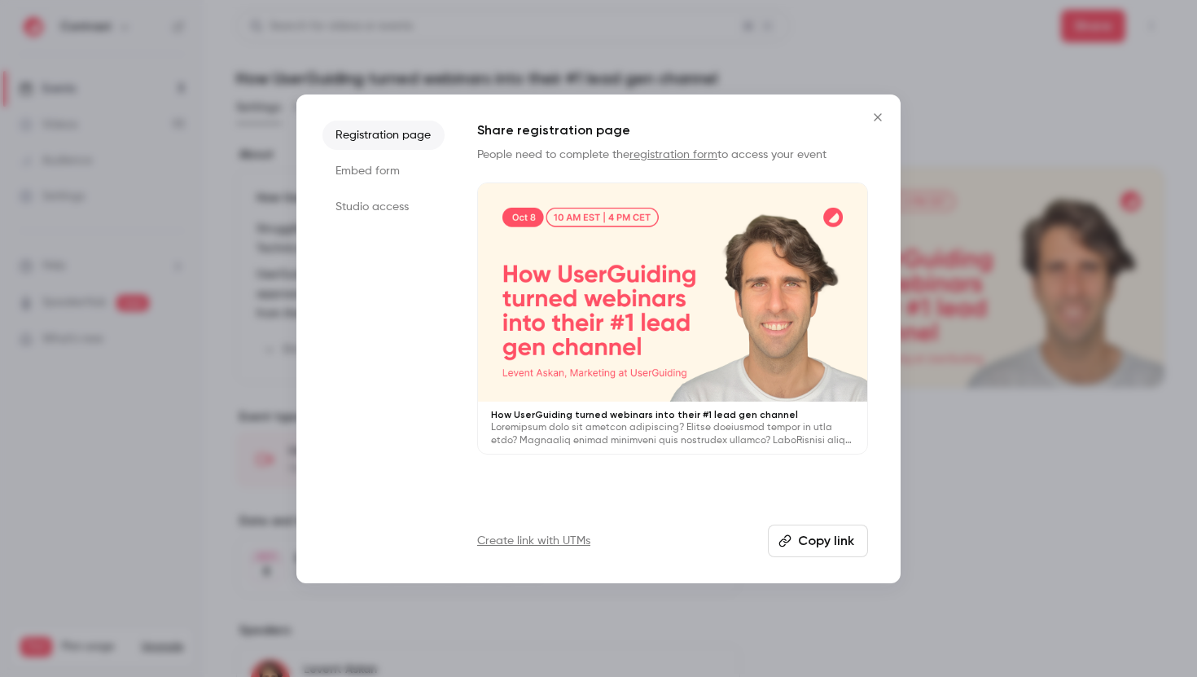
click at [361, 205] on li "Studio access" at bounding box center [383, 206] width 122 height 29
